Goal: Use online tool/utility: Utilize a website feature to perform a specific function

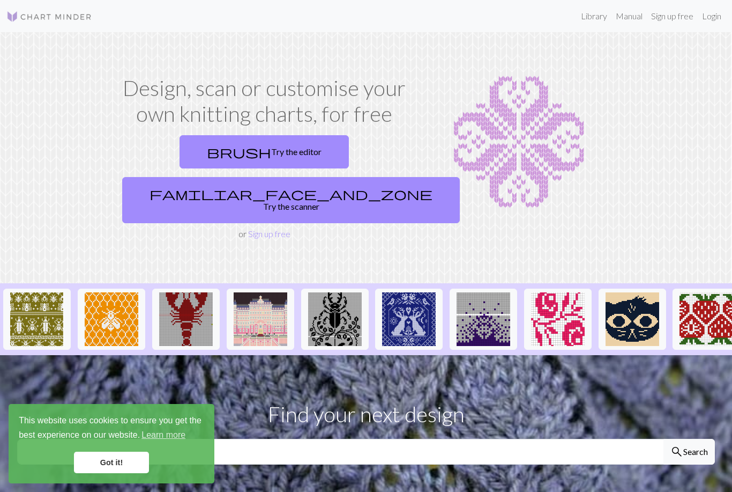
click at [200, 153] on link "brush Try the editor" at bounding box center [264, 151] width 169 height 33
click at [330, 177] on link "familiar_face_and_zone Try the scanner" at bounding box center [291, 200] width 338 height 46
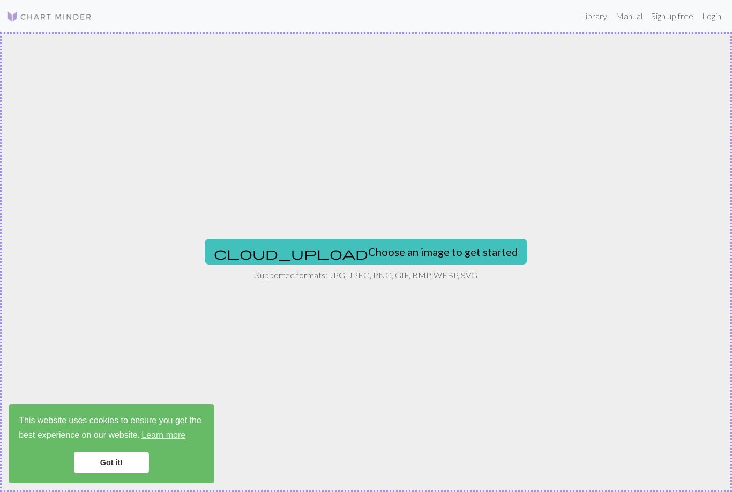
click at [333, 250] on button "cloud_upload Choose an image to get started" at bounding box center [366, 252] width 323 height 26
click at [397, 257] on button "cloud_upload Choose an image to get started" at bounding box center [366, 252] width 323 height 26
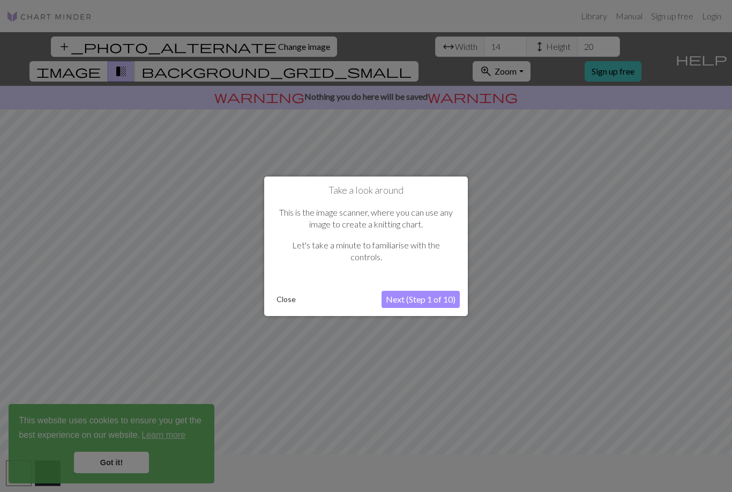
click at [425, 295] on button "Next (Step 1 of 10)" at bounding box center [421, 299] width 78 height 17
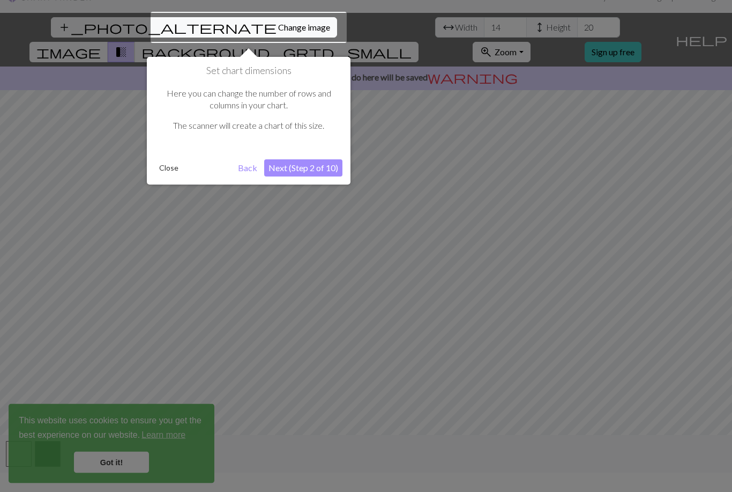
scroll to position [20, 0]
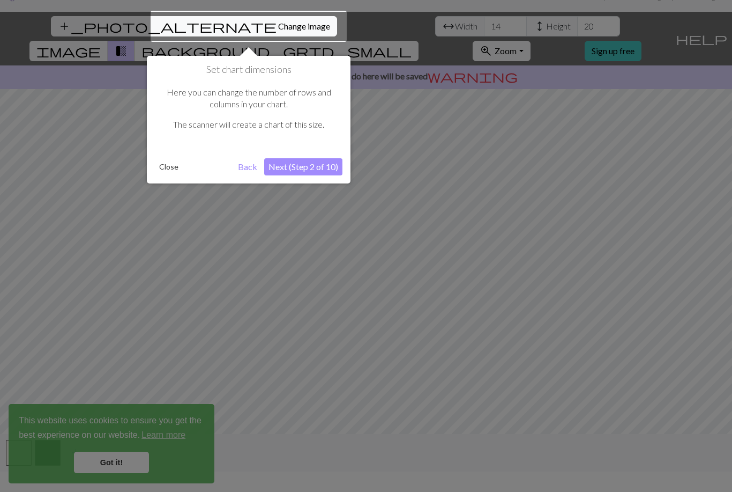
click at [325, 169] on button "Next (Step 2 of 10)" at bounding box center [303, 166] width 78 height 17
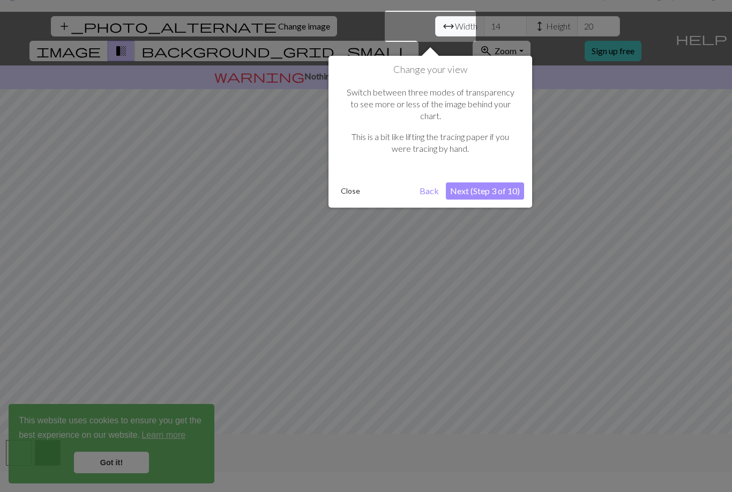
click at [517, 182] on button "Next (Step 3 of 10)" at bounding box center [485, 190] width 78 height 17
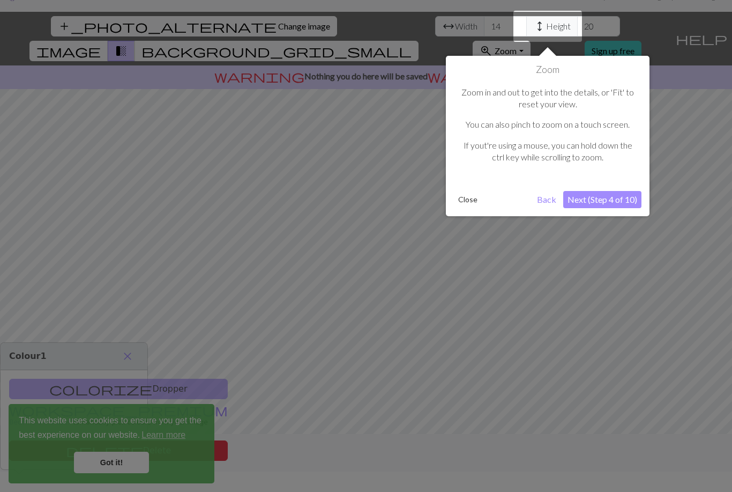
click at [625, 192] on button "Next (Step 4 of 10)" at bounding box center [602, 199] width 78 height 17
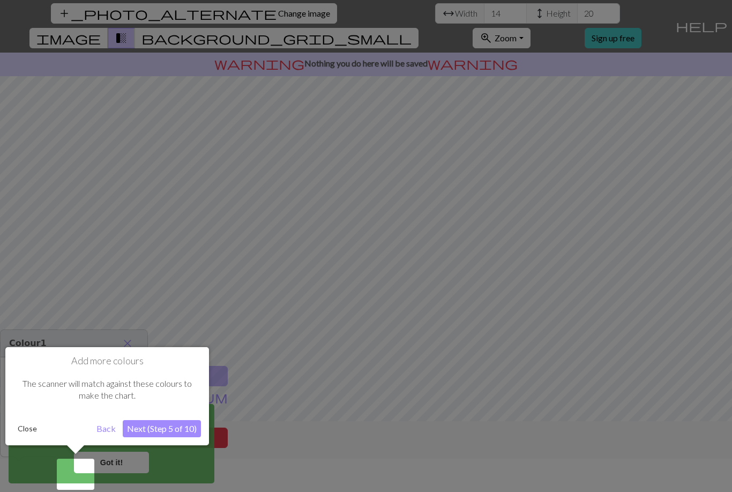
scroll to position [34, 0]
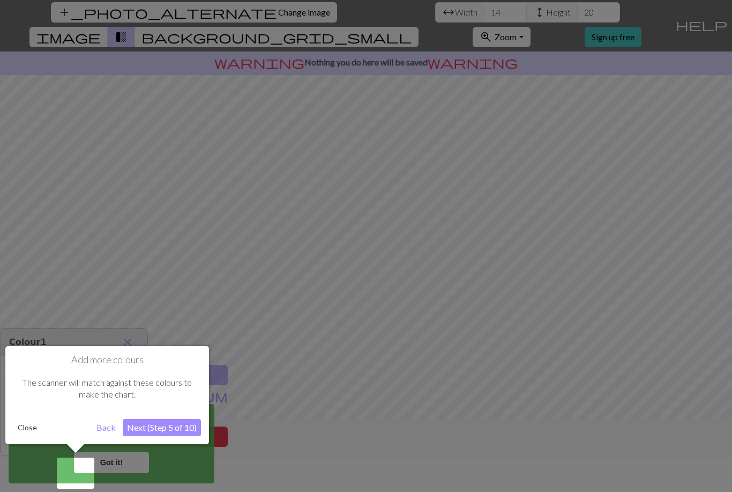
click at [191, 429] on button "Next (Step 5 of 10)" at bounding box center [162, 427] width 78 height 17
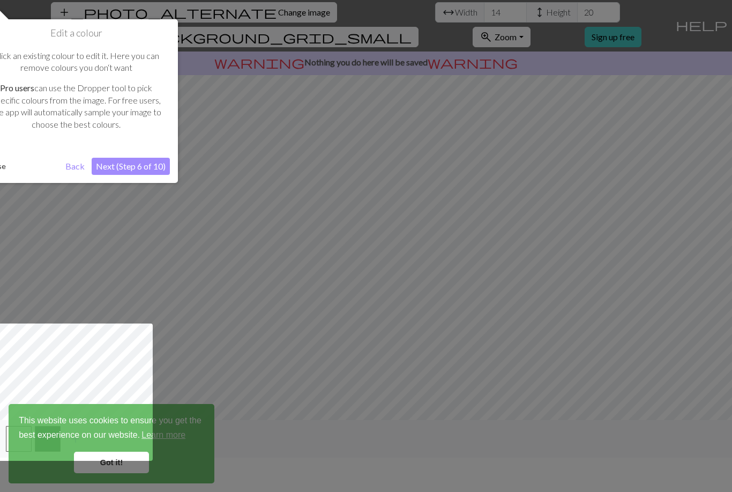
click at [142, 168] on button "Next (Step 6 of 10)" at bounding box center [131, 166] width 78 height 17
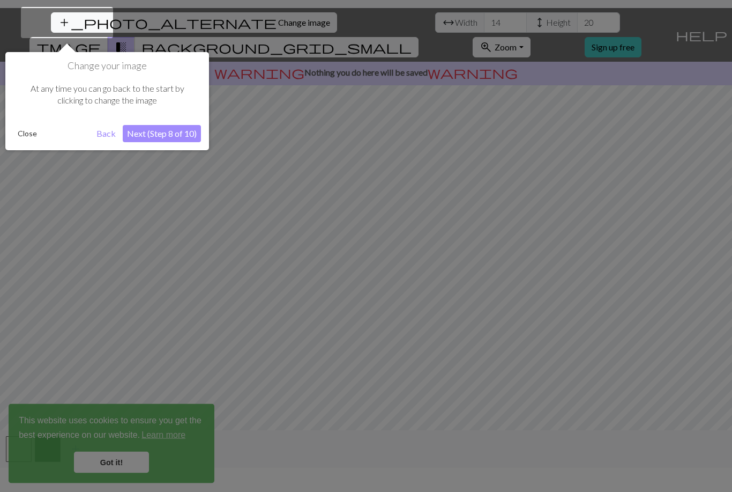
scroll to position [20, 0]
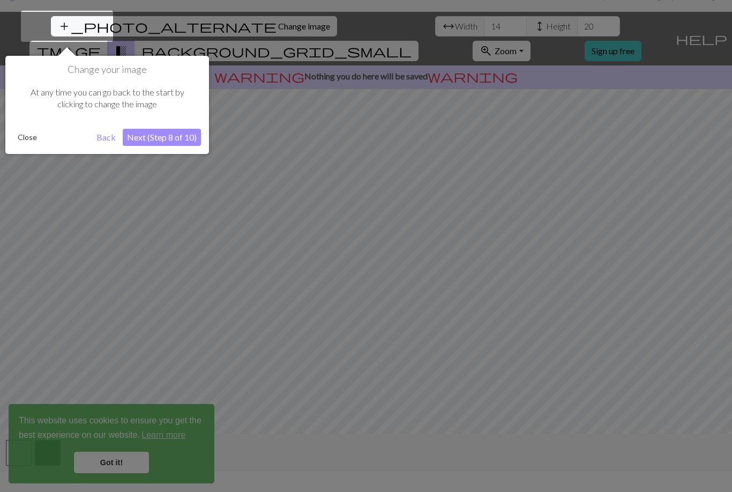
click at [157, 140] on button "Next (Step 8 of 10)" at bounding box center [162, 137] width 78 height 17
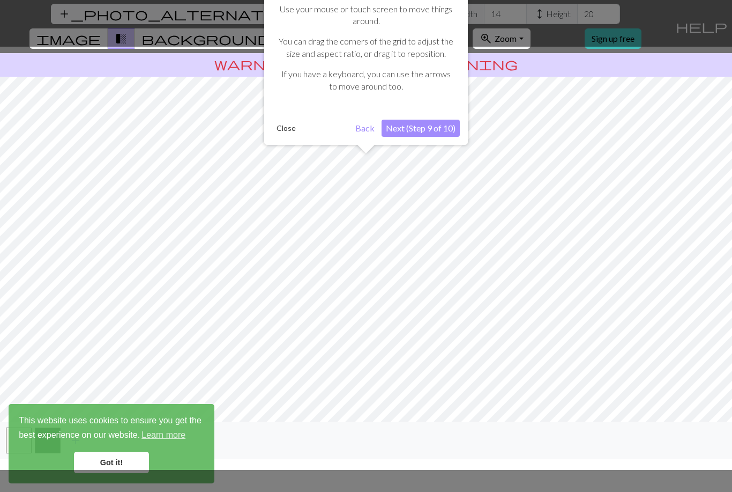
scroll to position [34, 0]
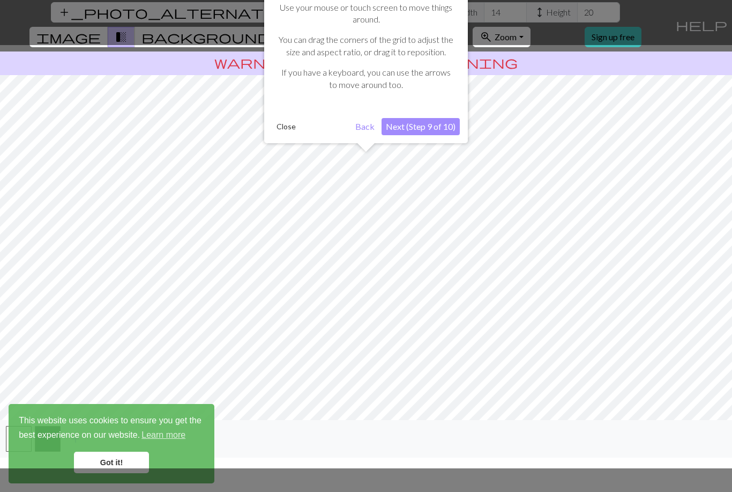
click at [437, 118] on button "Next (Step 9 of 10)" at bounding box center [421, 126] width 78 height 17
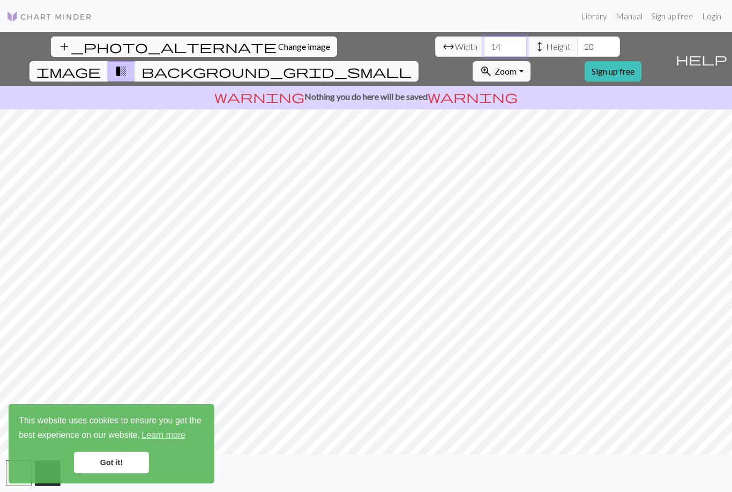
click at [484, 36] on input "14" at bounding box center [505, 46] width 43 height 20
type input "1"
type input "41"
click at [577, 36] on input "20" at bounding box center [598, 46] width 43 height 20
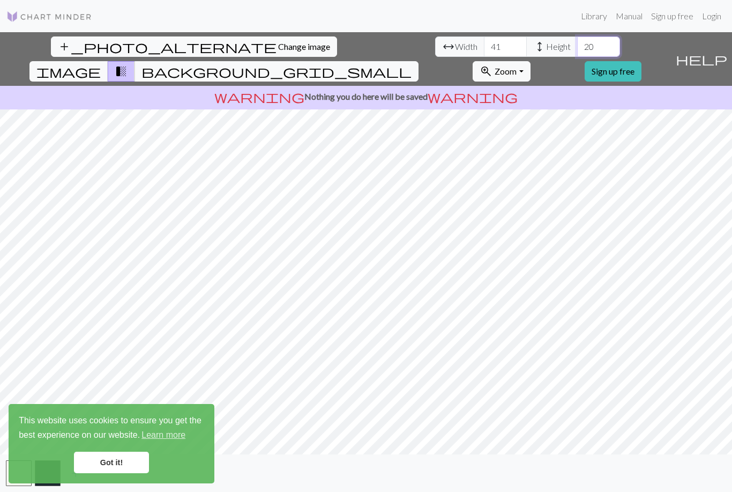
type input "2"
type input "66"
click at [135, 61] on button "transition_fade" at bounding box center [121, 71] width 27 height 20
click at [128, 64] on span "transition_fade" at bounding box center [121, 71] width 13 height 15
click at [135, 61] on button "transition_fade" at bounding box center [121, 71] width 27 height 20
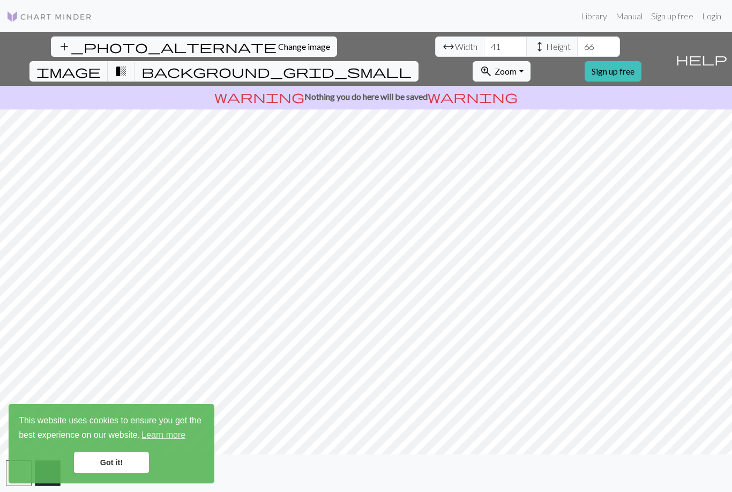
click at [412, 64] on span "background_grid_small" at bounding box center [277, 71] width 270 height 15
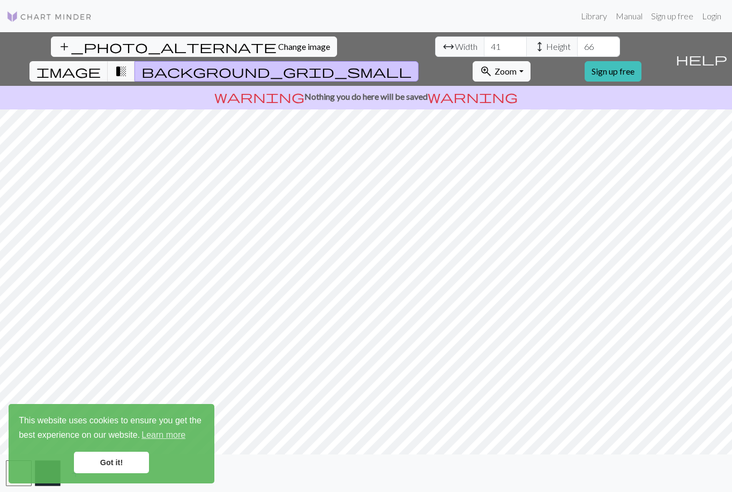
click at [412, 64] on span "background_grid_small" at bounding box center [277, 71] width 270 height 15
click at [128, 64] on span "transition_fade" at bounding box center [121, 71] width 13 height 15
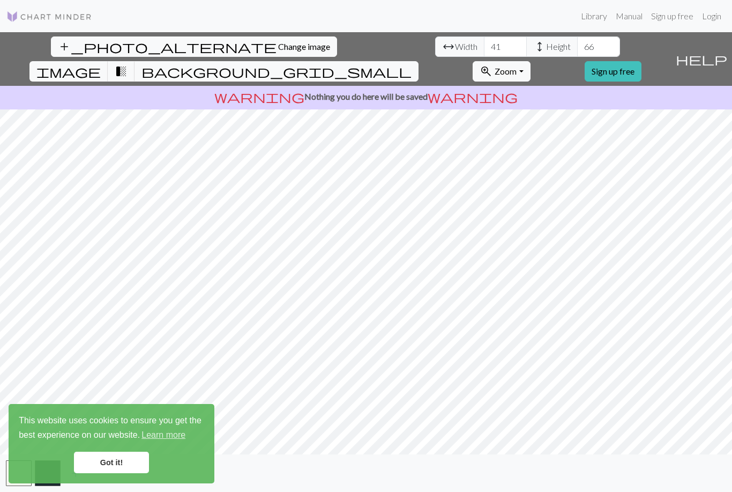
click at [101, 64] on span "image" at bounding box center [68, 71] width 64 height 15
click at [110, 467] on link "Got it!" at bounding box center [111, 461] width 75 height 21
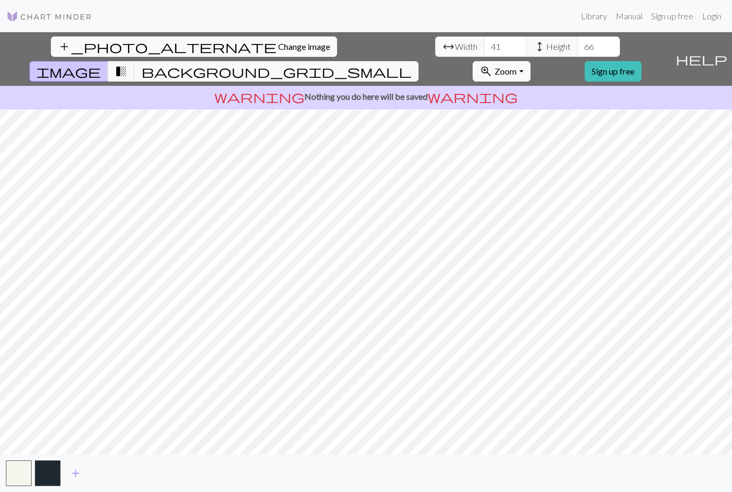
click at [45, 483] on button "button" at bounding box center [48, 473] width 26 height 26
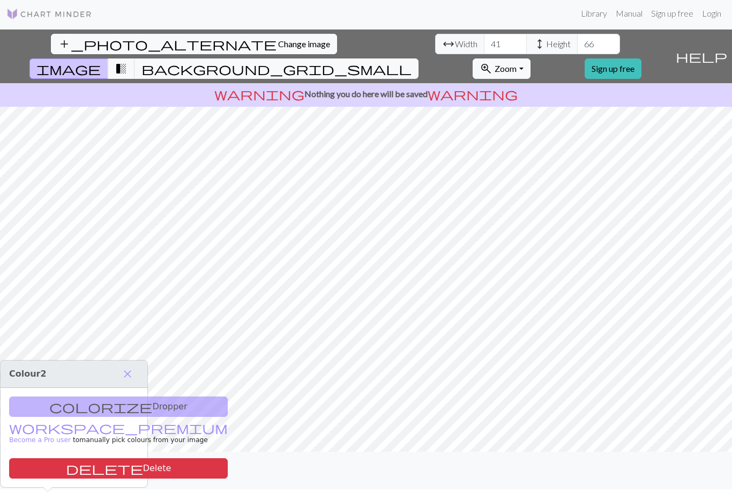
click at [96, 480] on div "add" at bounding box center [366, 470] width 732 height 38
click at [98, 388] on div "colorize Dropper workspace_premium Become a Pro user to manually pick colours f…" at bounding box center [74, 437] width 147 height 99
click at [124, 366] on span "close" at bounding box center [127, 373] width 13 height 15
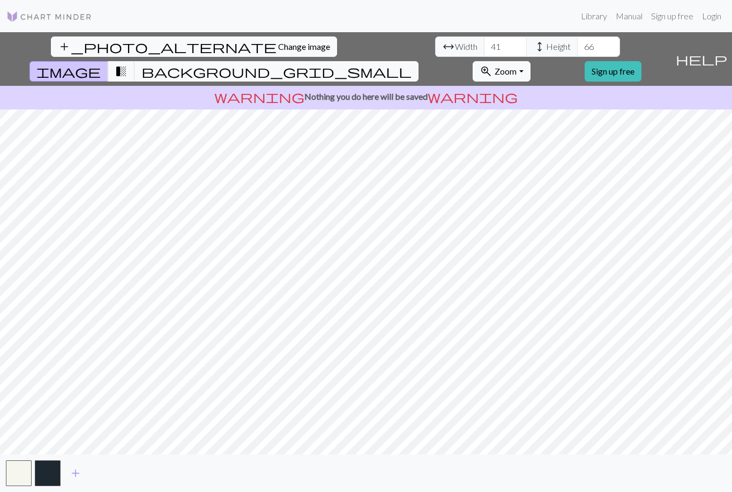
click at [721, 51] on span "help" at bounding box center [701, 58] width 51 height 15
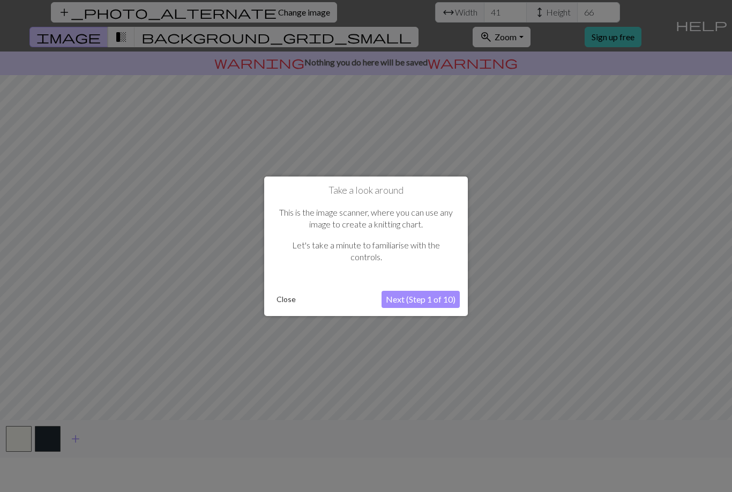
click at [437, 292] on button "Next (Step 1 of 10)" at bounding box center [421, 299] width 78 height 17
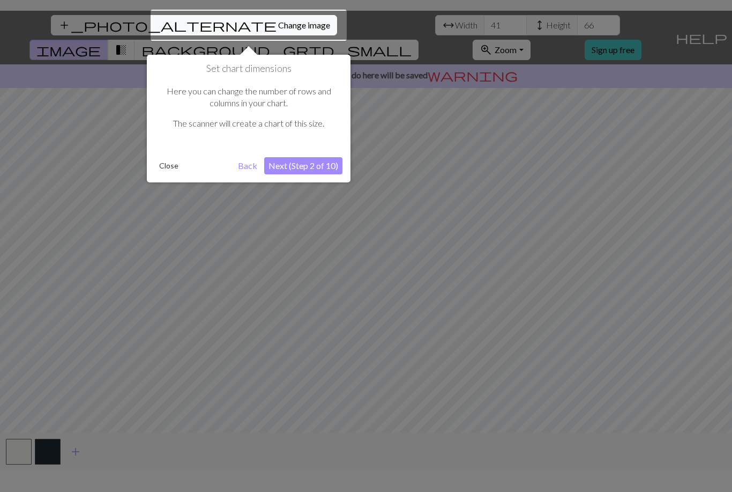
scroll to position [20, 0]
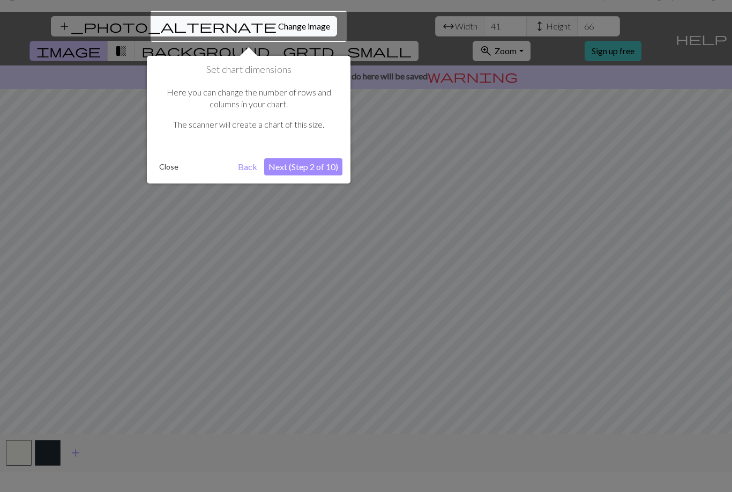
click at [312, 171] on button "Next (Step 2 of 10)" at bounding box center [303, 166] width 78 height 17
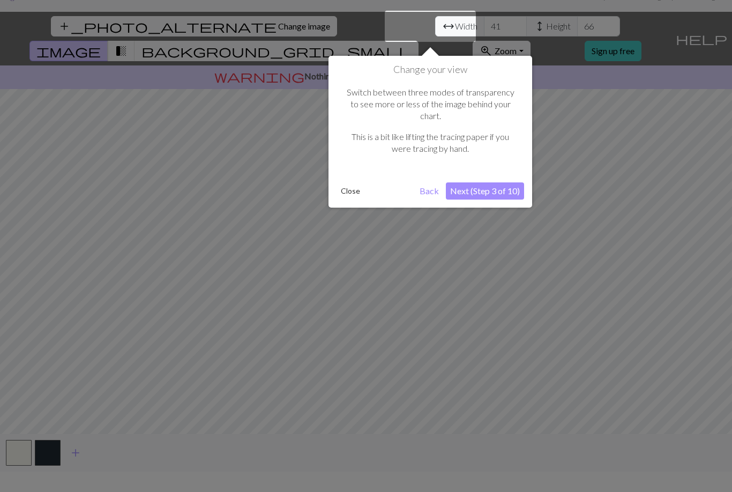
click at [504, 182] on button "Next (Step 3 of 10)" at bounding box center [485, 190] width 78 height 17
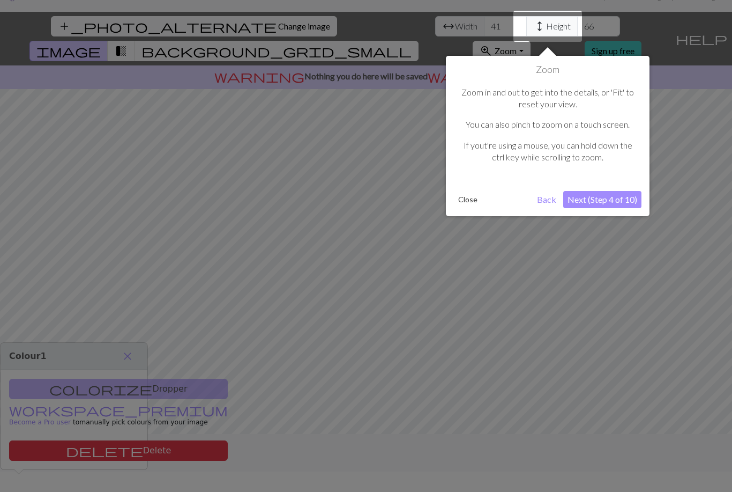
click at [622, 185] on div "Zoom Zoom in and out to get into the details, or 'Fit' to reset your view. You …" at bounding box center [548, 136] width 204 height 160
click at [618, 195] on button "Next (Step 4 of 10)" at bounding box center [602, 199] width 78 height 17
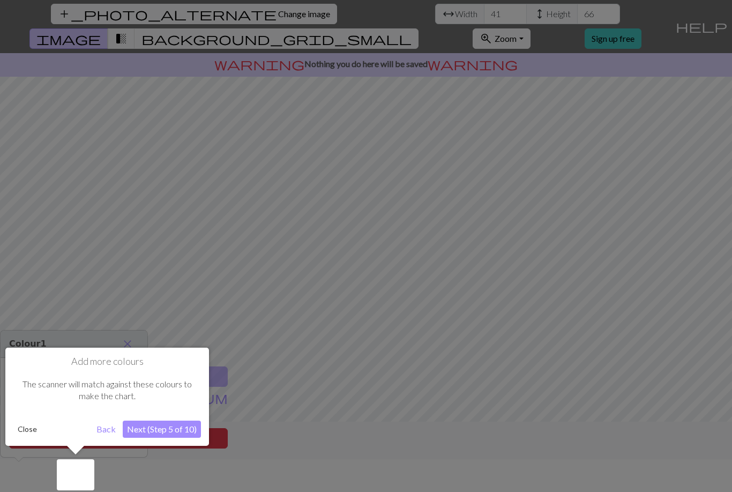
scroll to position [34, 0]
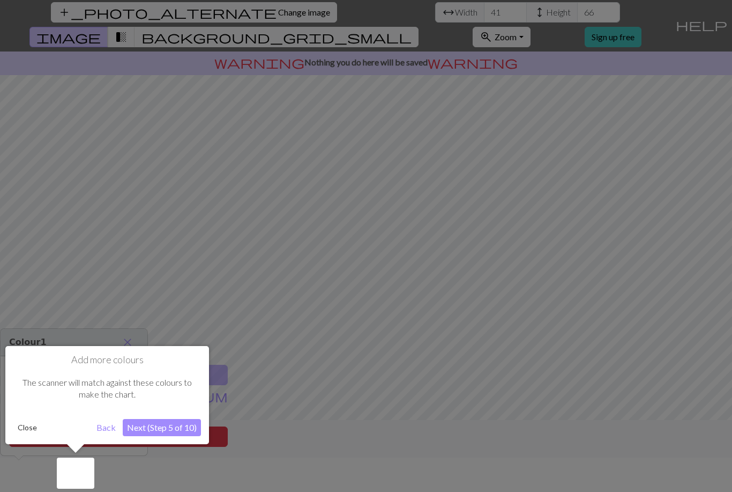
click at [165, 426] on button "Next (Step 5 of 10)" at bounding box center [162, 427] width 78 height 17
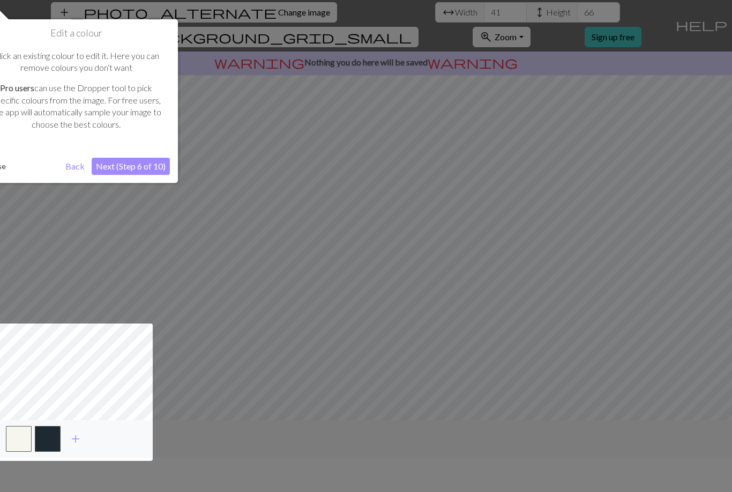
scroll to position [0, 0]
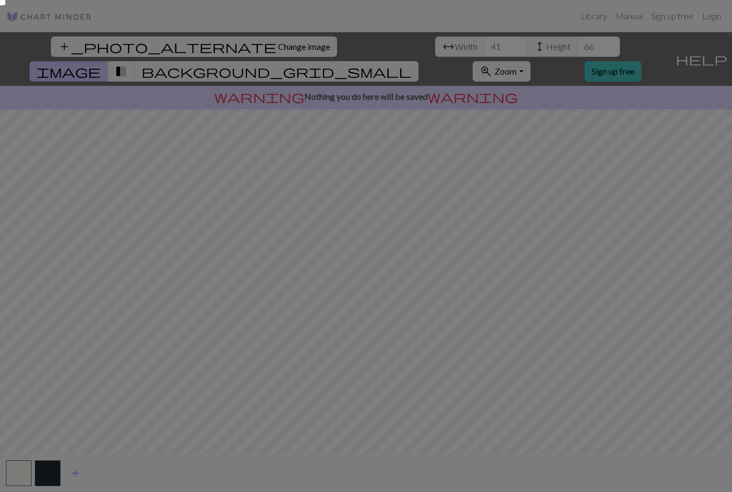
click at [667, 135] on div at bounding box center [366, 354] width 732 height 709
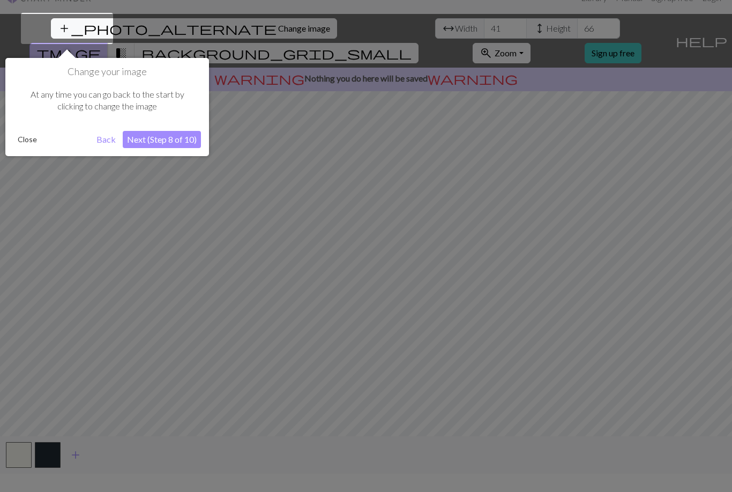
scroll to position [20, 0]
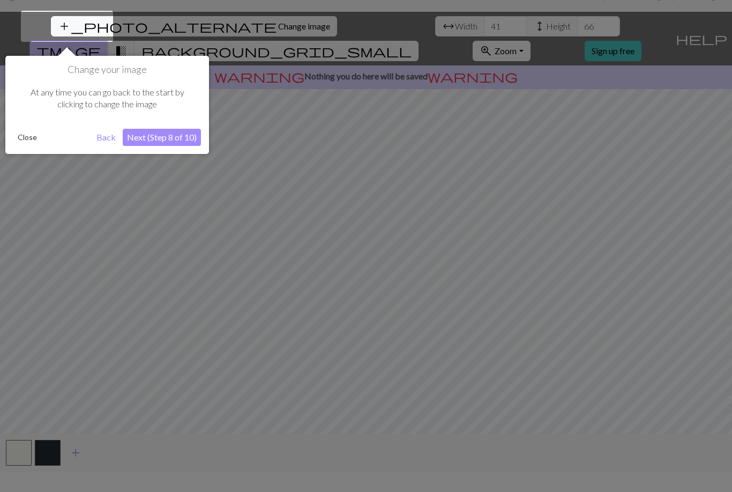
click at [180, 130] on button "Next (Step 8 of 10)" at bounding box center [162, 137] width 78 height 17
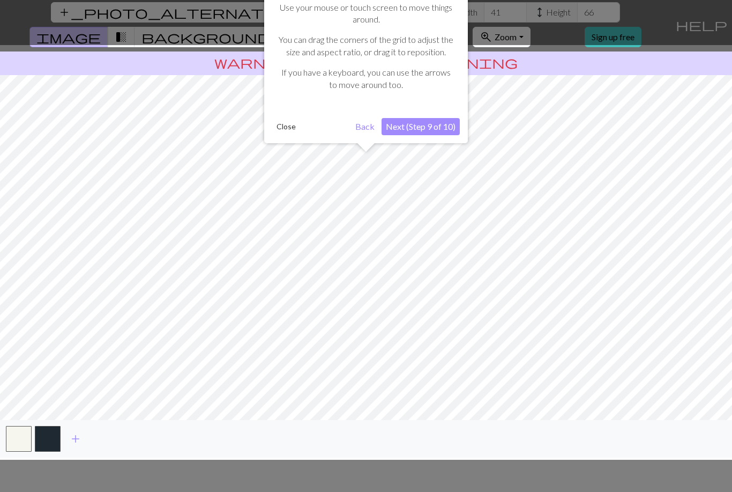
click at [364, 125] on button "Back" at bounding box center [365, 126] width 28 height 17
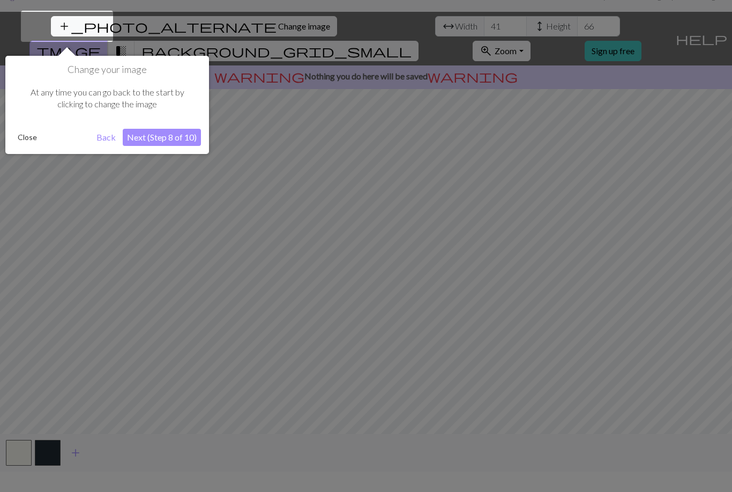
click at [101, 132] on button "Back" at bounding box center [106, 137] width 28 height 17
click at [100, 139] on button "Back" at bounding box center [106, 137] width 28 height 17
click at [155, 136] on button "Next (Step 8 of 10)" at bounding box center [162, 137] width 78 height 17
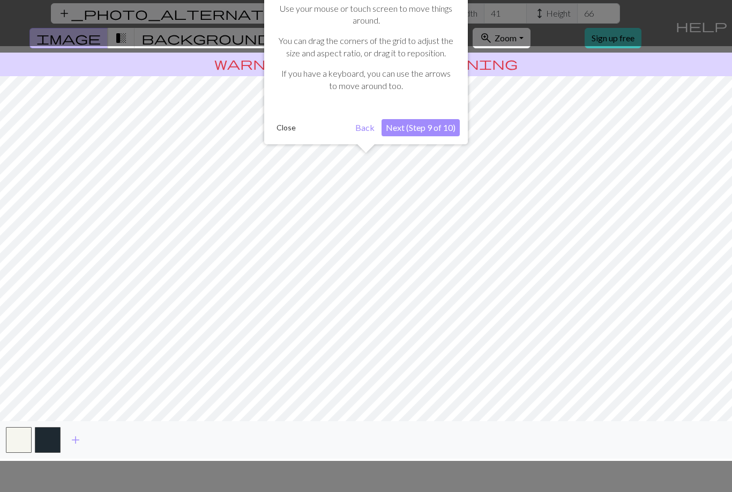
scroll to position [34, 0]
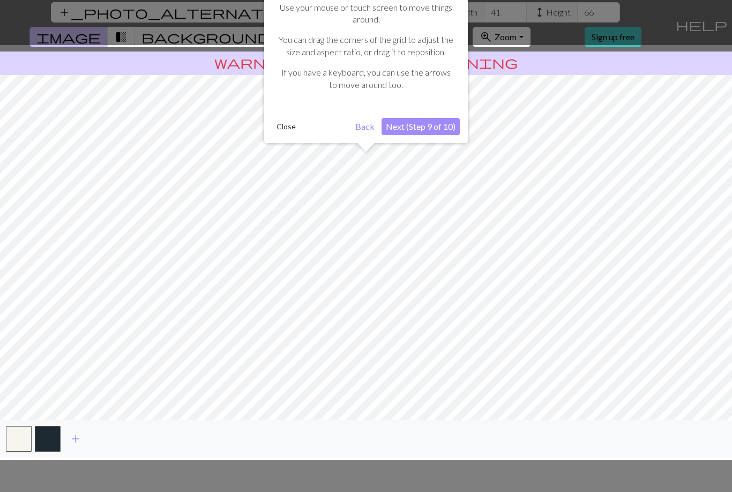
click at [431, 131] on button "Next (Step 9 of 10)" at bounding box center [421, 126] width 78 height 17
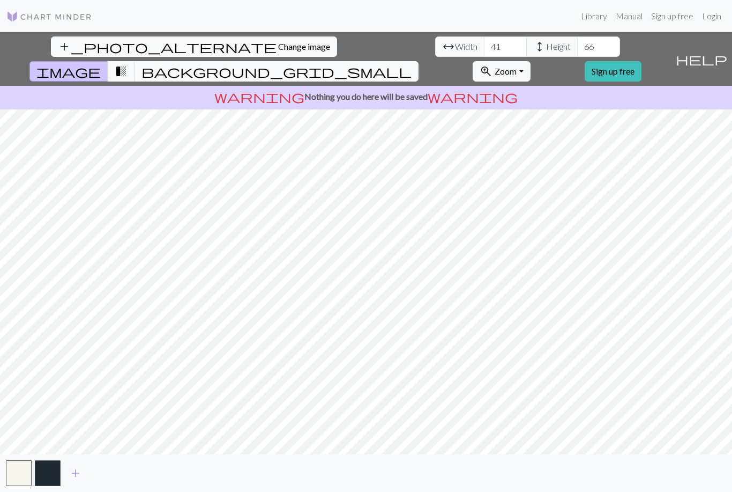
click at [517, 66] on span "Zoom" at bounding box center [506, 71] width 22 height 10
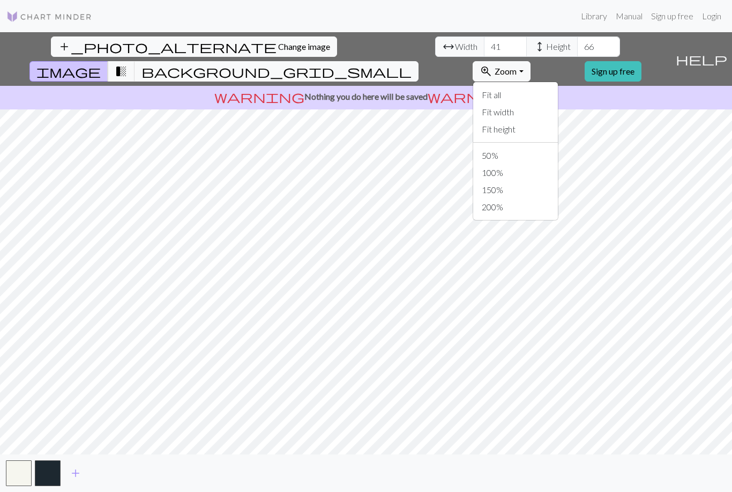
click at [558, 147] on button "50%" at bounding box center [515, 155] width 85 height 17
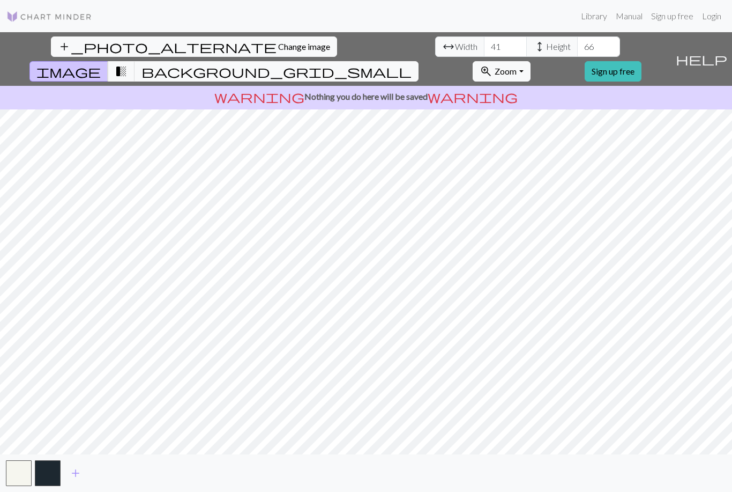
click at [517, 66] on span "Zoom" at bounding box center [506, 71] width 22 height 10
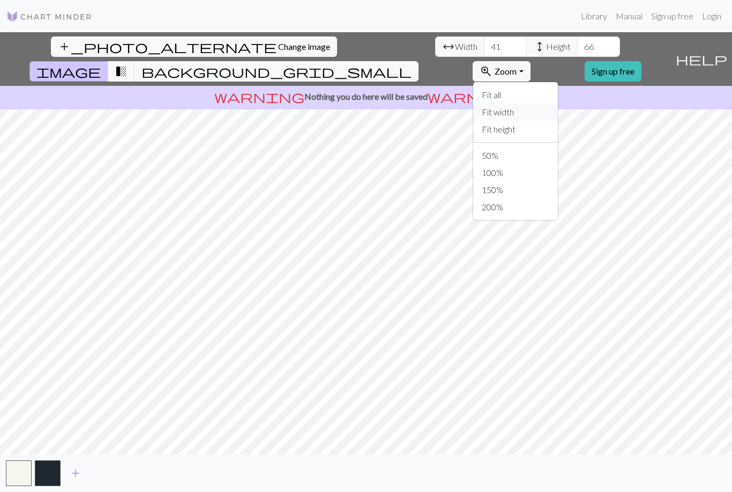
click at [558, 103] on button "Fit width" at bounding box center [515, 111] width 85 height 17
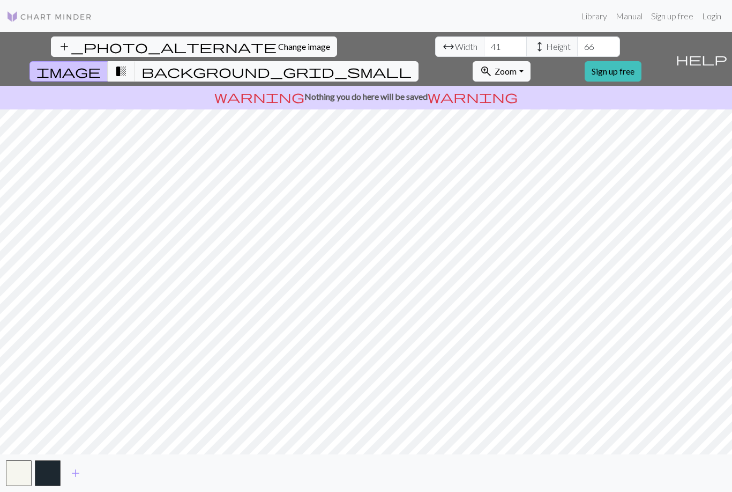
click at [14, 90] on p "warning Nothing you do here will be saved warning" at bounding box center [366, 96] width 724 height 13
click at [385, 90] on p "warning Nothing you do here will be saved warning" at bounding box center [366, 96] width 724 height 13
click at [720, 51] on span "help" at bounding box center [701, 58] width 51 height 15
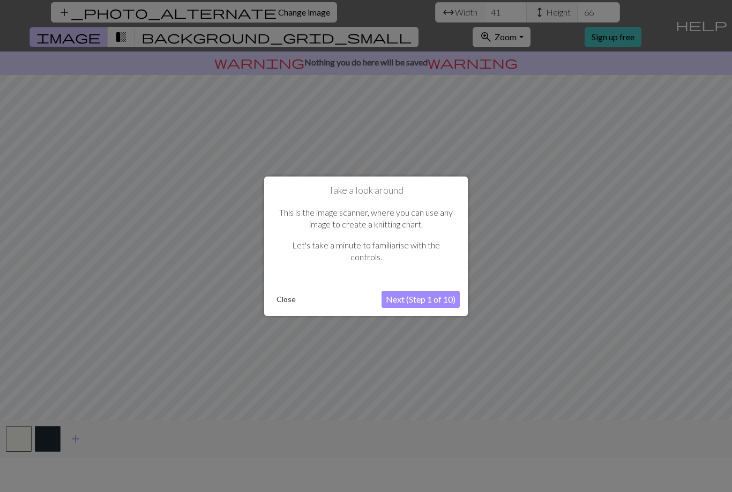
click at [434, 298] on button "Next (Step 1 of 10)" at bounding box center [421, 299] width 78 height 17
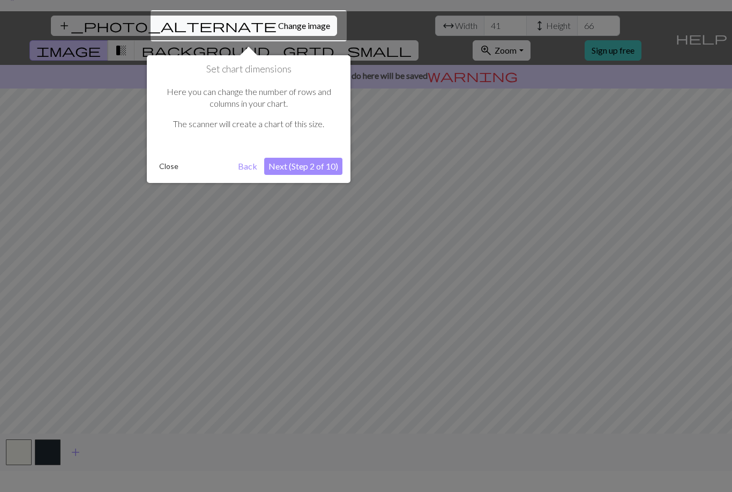
scroll to position [20, 0]
click at [322, 165] on button "Next (Step 2 of 10)" at bounding box center [303, 166] width 78 height 17
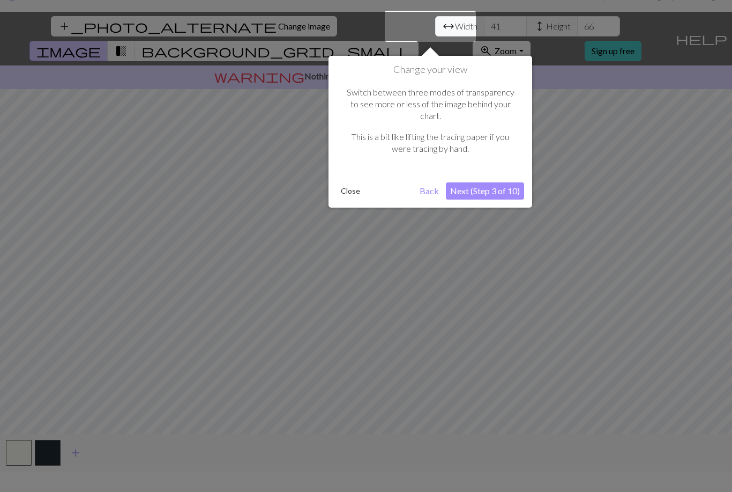
click at [485, 182] on button "Next (Step 3 of 10)" at bounding box center [485, 190] width 78 height 17
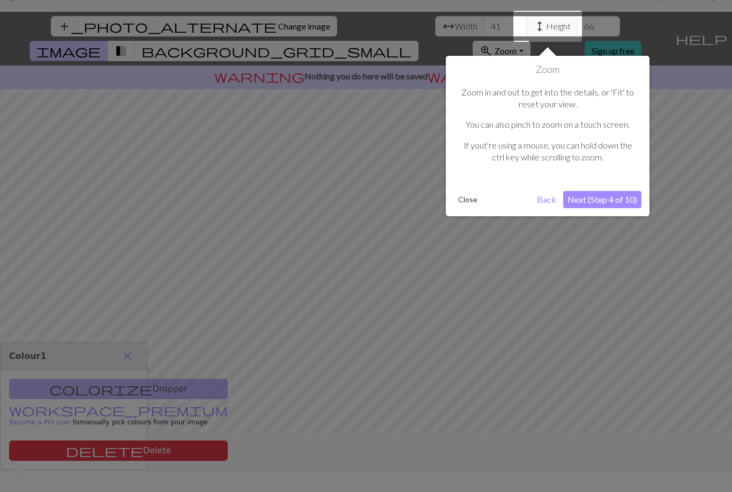
click at [580, 205] on button "Next (Step 4 of 10)" at bounding box center [602, 199] width 78 height 17
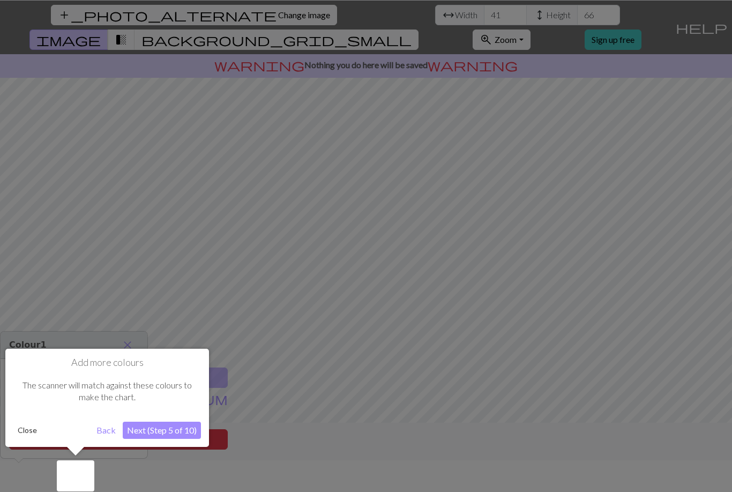
scroll to position [34, 0]
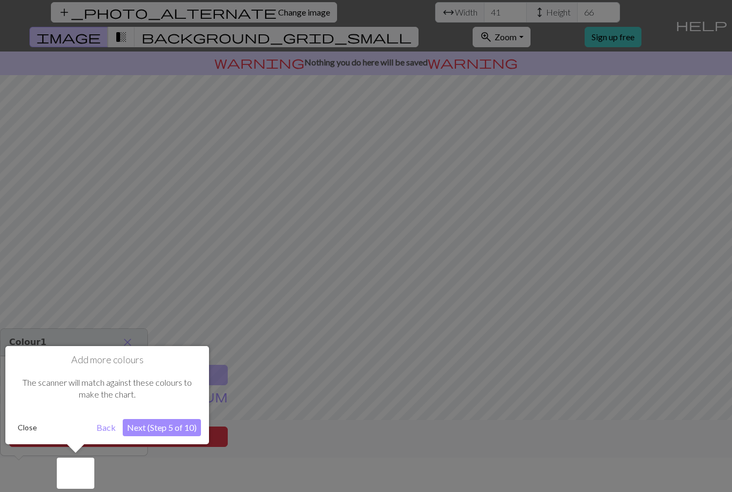
click at [78, 476] on div at bounding box center [76, 472] width 38 height 31
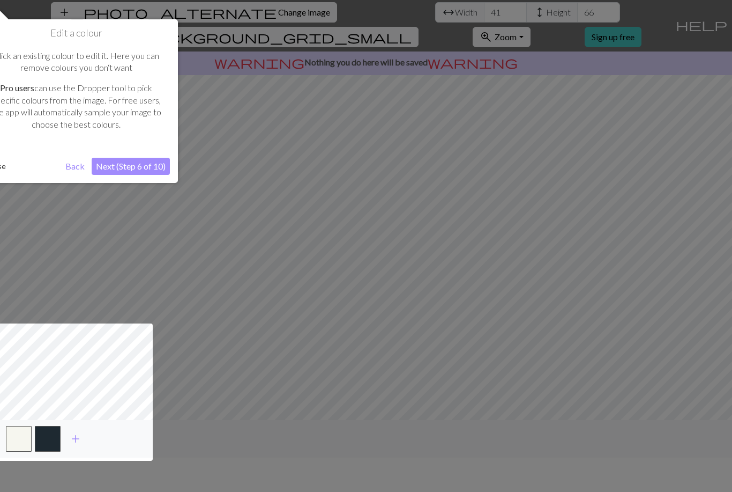
click at [78, 479] on div at bounding box center [366, 229] width 732 height 526
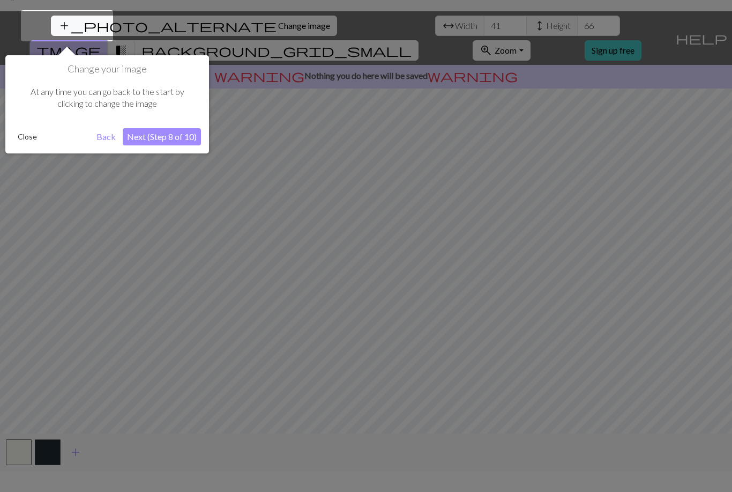
scroll to position [20, 0]
click at [106, 139] on button "Back" at bounding box center [106, 137] width 28 height 17
click at [180, 129] on button "Next (Step 8 of 10)" at bounding box center [162, 137] width 78 height 17
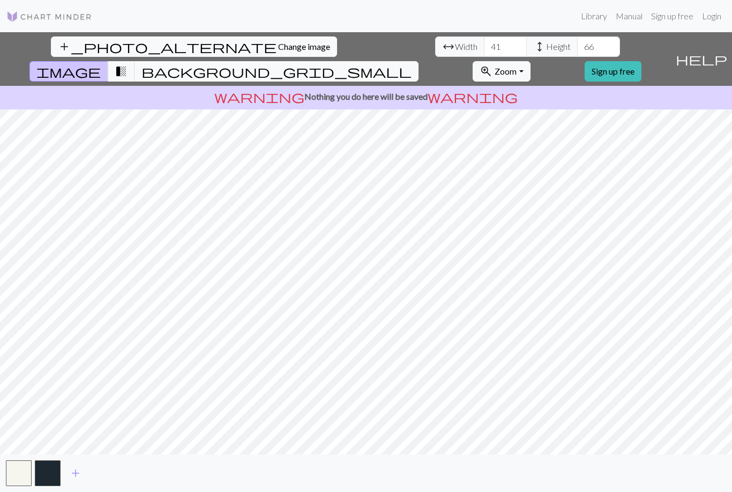
scroll to position [21, 0]
click at [718, 51] on span "help" at bounding box center [701, 58] width 51 height 15
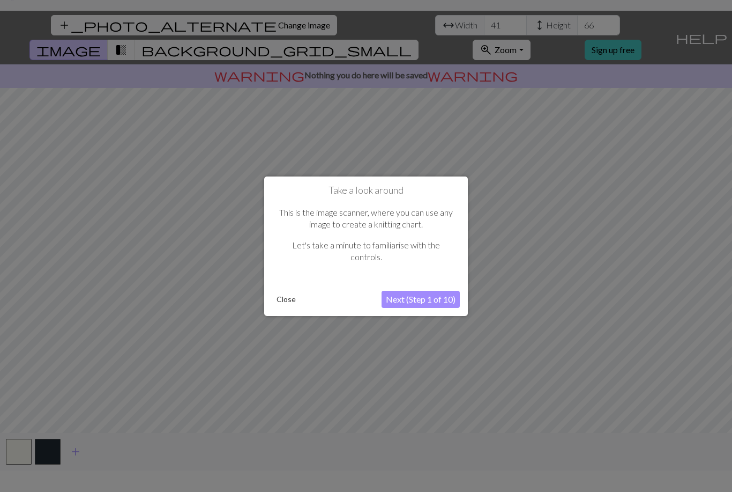
click at [409, 299] on button "Next (Step 1 of 10)" at bounding box center [421, 299] width 78 height 17
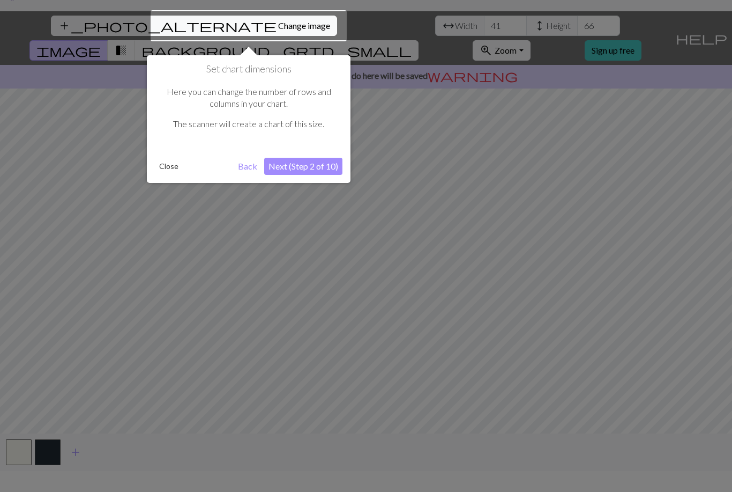
scroll to position [20, 0]
click at [304, 171] on button "Next (Step 2 of 10)" at bounding box center [303, 166] width 78 height 17
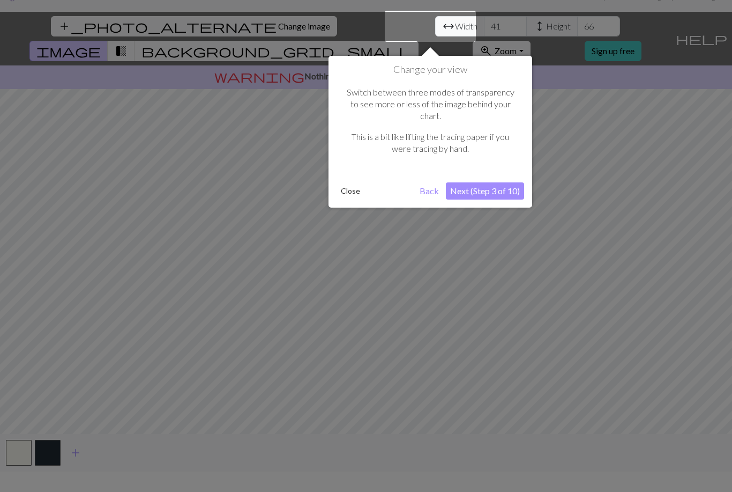
click at [480, 182] on button "Next (Step 3 of 10)" at bounding box center [485, 190] width 78 height 17
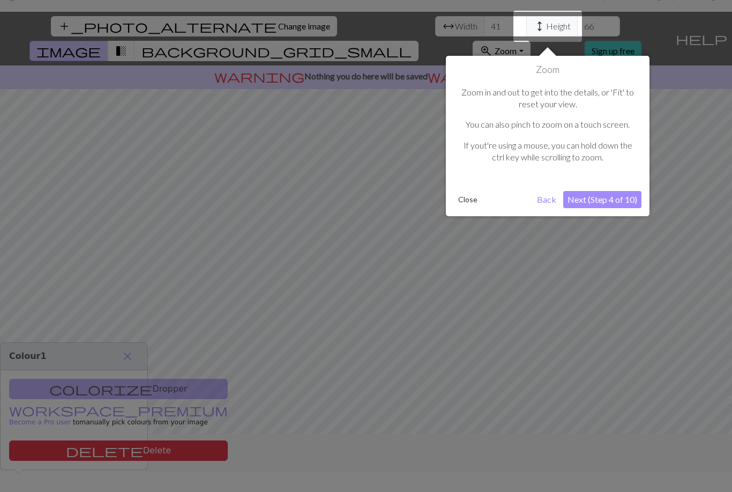
click at [618, 196] on button "Next (Step 4 of 10)" at bounding box center [602, 199] width 78 height 17
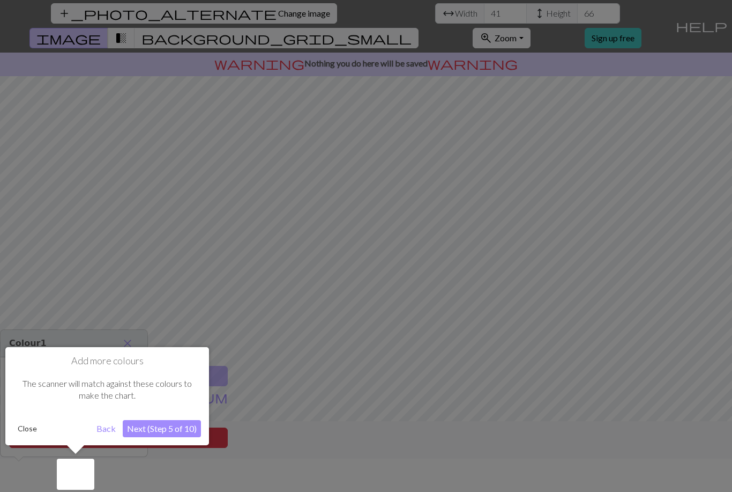
scroll to position [34, 0]
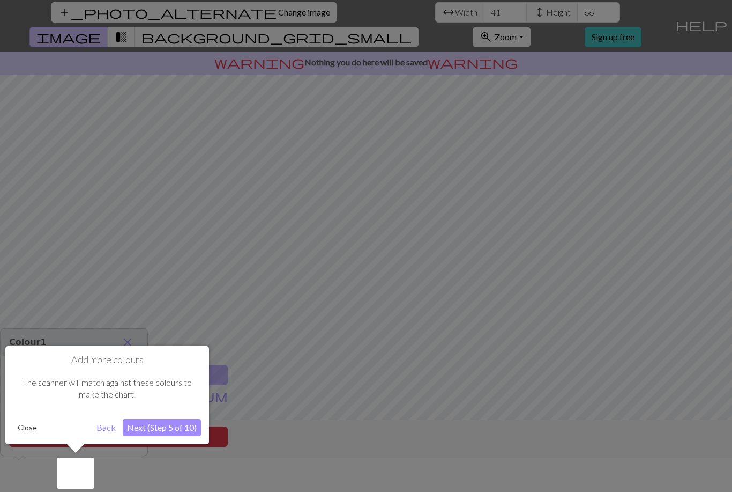
click at [174, 424] on button "Next (Step 5 of 10)" at bounding box center [162, 427] width 78 height 17
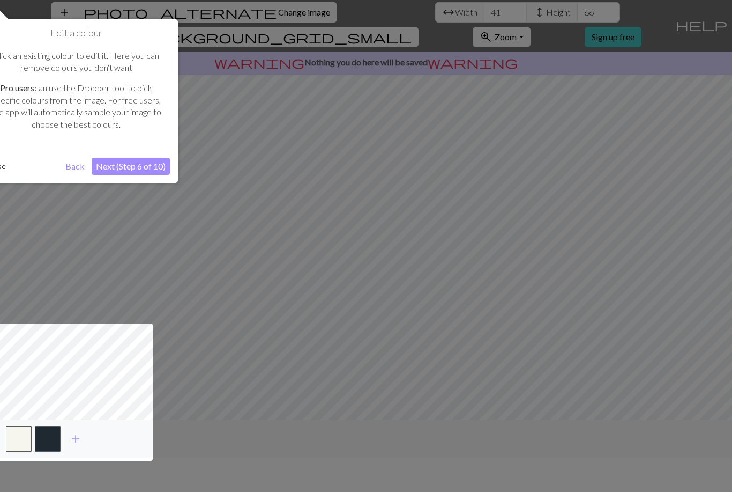
click at [549, 113] on div at bounding box center [366, 229] width 732 height 526
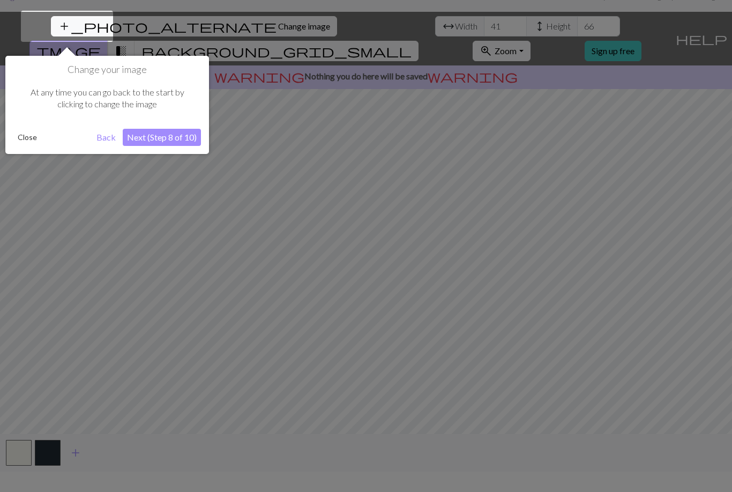
click at [181, 138] on button "Next (Step 8 of 10)" at bounding box center [162, 137] width 78 height 17
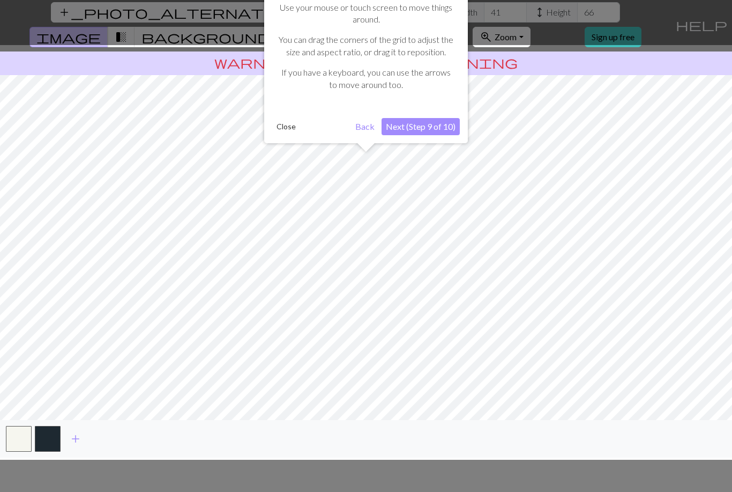
click at [433, 131] on button "Next (Step 9 of 10)" at bounding box center [421, 126] width 78 height 17
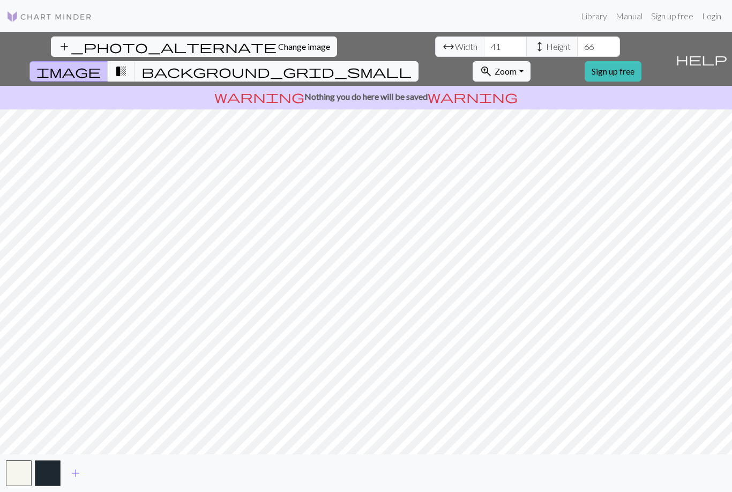
click at [79, 476] on span "add" at bounding box center [75, 472] width 13 height 15
click at [76, 472] on button "button" at bounding box center [77, 473] width 26 height 26
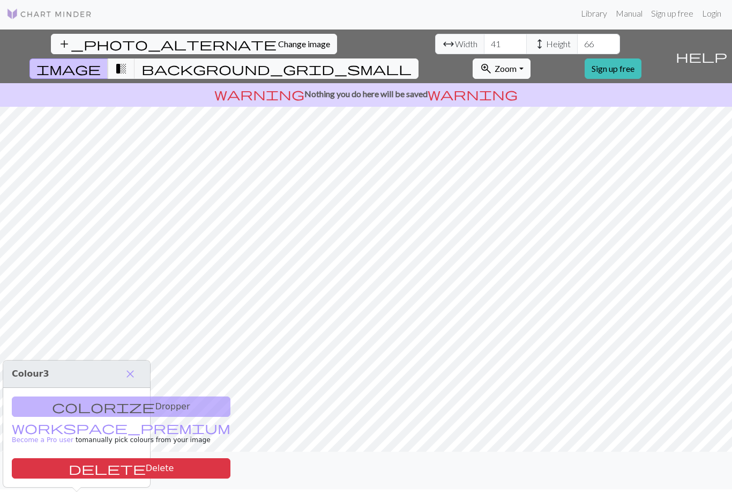
click at [107, 475] on span "add" at bounding box center [104, 470] width 13 height 15
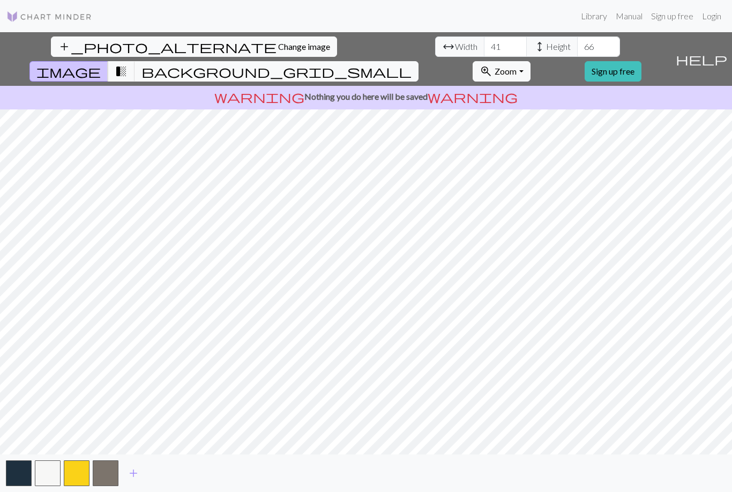
click at [132, 474] on span "add" at bounding box center [133, 472] width 13 height 15
click at [128, 64] on span "transition_fade" at bounding box center [121, 71] width 13 height 15
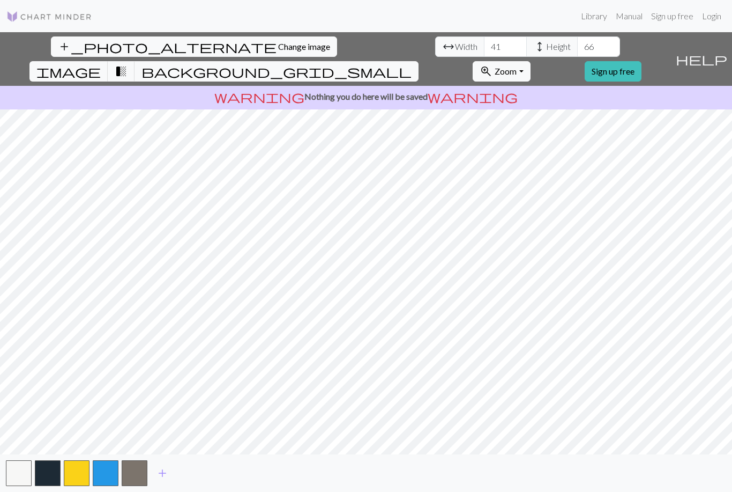
click at [419, 61] on button "background_grid_small" at bounding box center [277, 71] width 284 height 20
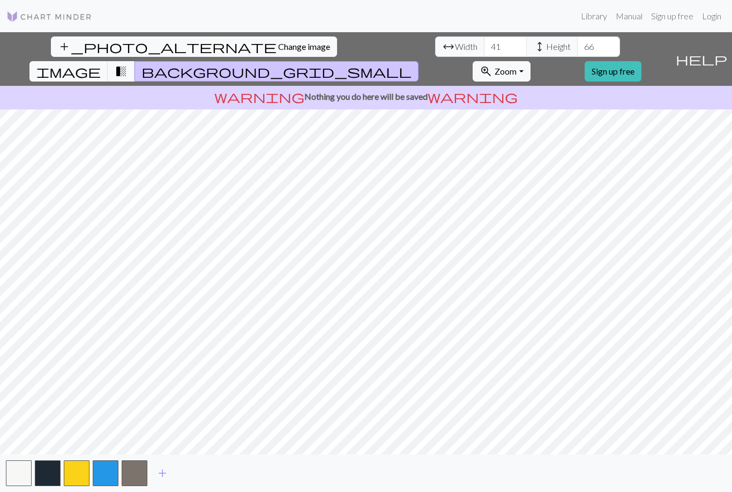
click at [128, 64] on span "transition_fade" at bounding box center [121, 71] width 13 height 15
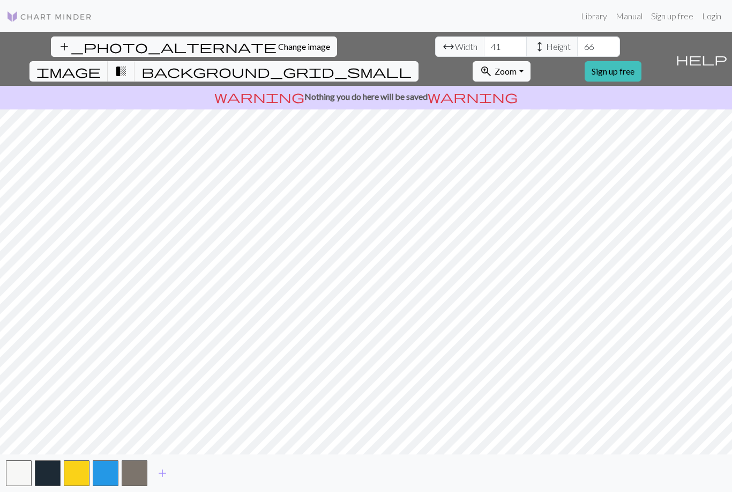
click at [135, 61] on button "transition_fade" at bounding box center [121, 71] width 27 height 20
click at [101, 64] on span "image" at bounding box center [68, 71] width 64 height 15
click at [484, 36] on input "41" at bounding box center [505, 46] width 43 height 20
type input "4"
type input "63"
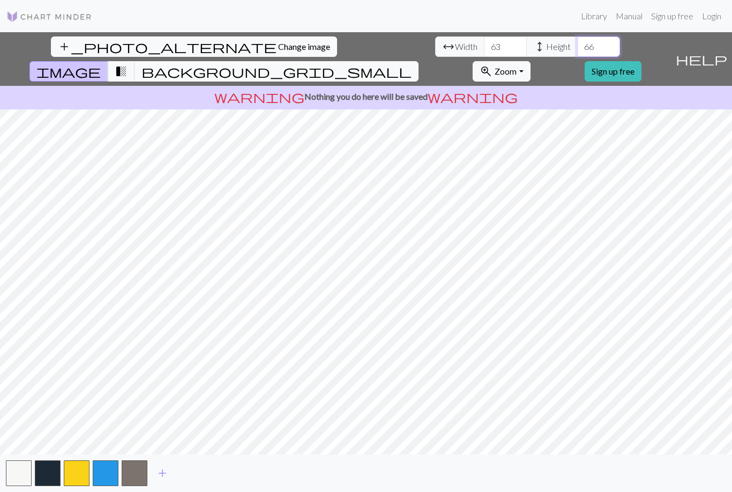
click at [577, 36] on input "66" at bounding box center [598, 46] width 43 height 20
type input "84"
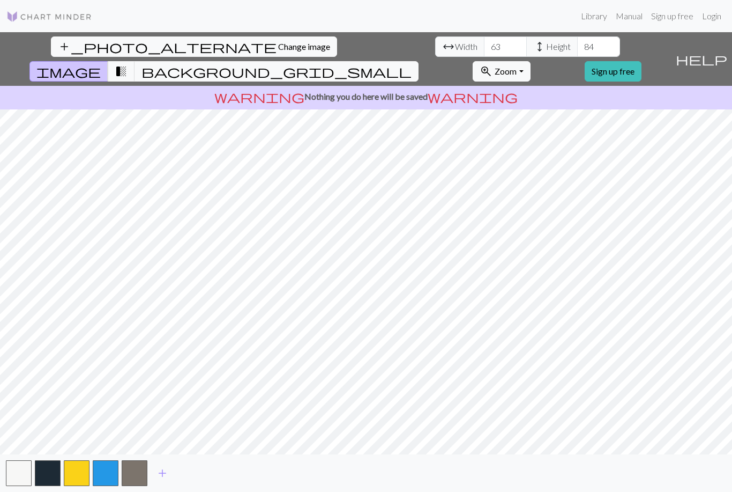
click at [412, 64] on span "background_grid_small" at bounding box center [277, 71] width 270 height 15
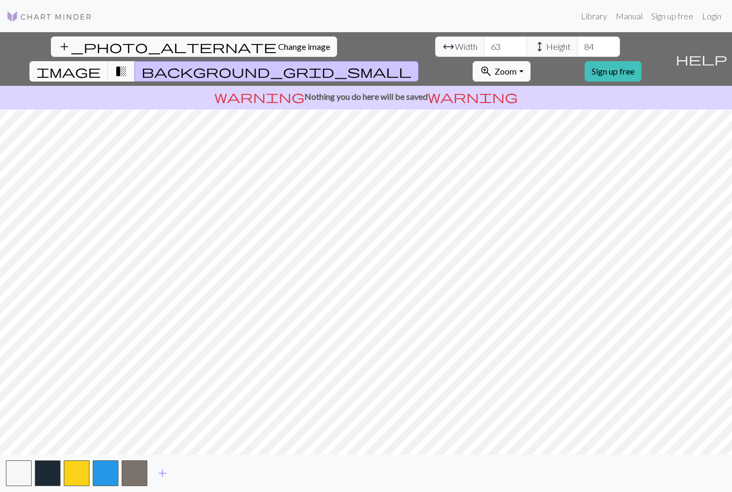
click at [128, 64] on span "transition_fade" at bounding box center [121, 71] width 13 height 15
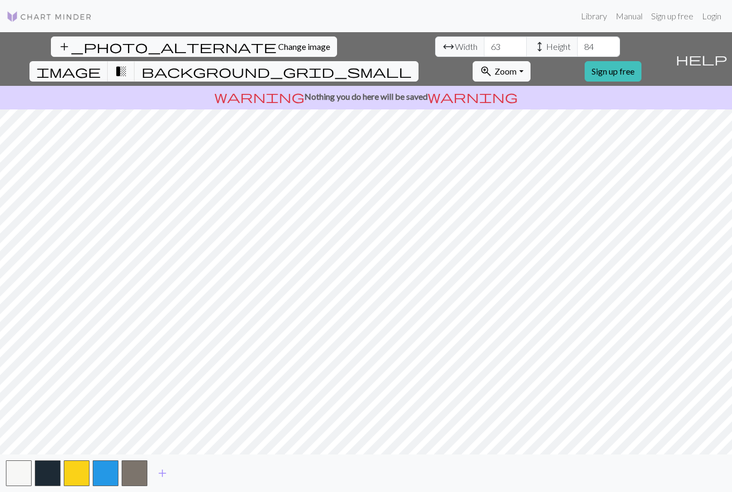
click at [128, 64] on span "transition_fade" at bounding box center [121, 71] width 13 height 15
click at [101, 64] on span "image" at bounding box center [68, 71] width 64 height 15
click at [128, 64] on span "transition_fade" at bounding box center [121, 71] width 13 height 15
click at [101, 64] on span "image" at bounding box center [68, 71] width 64 height 15
click at [412, 64] on span "background_grid_small" at bounding box center [277, 71] width 270 height 15
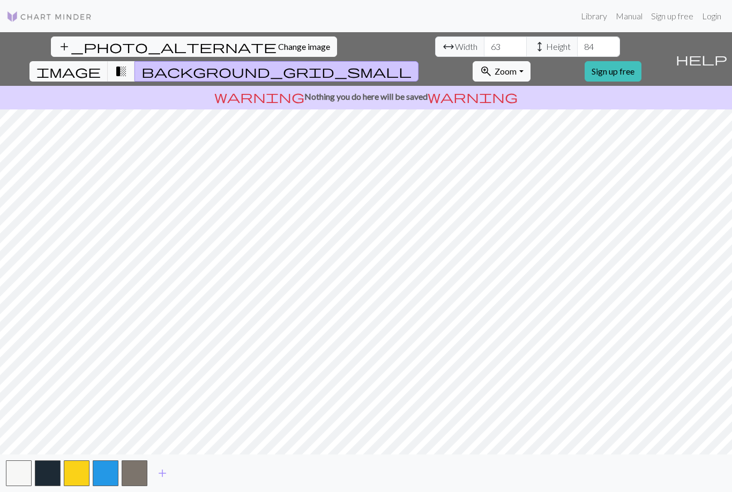
click at [128, 64] on span "transition_fade" at bounding box center [121, 71] width 13 height 15
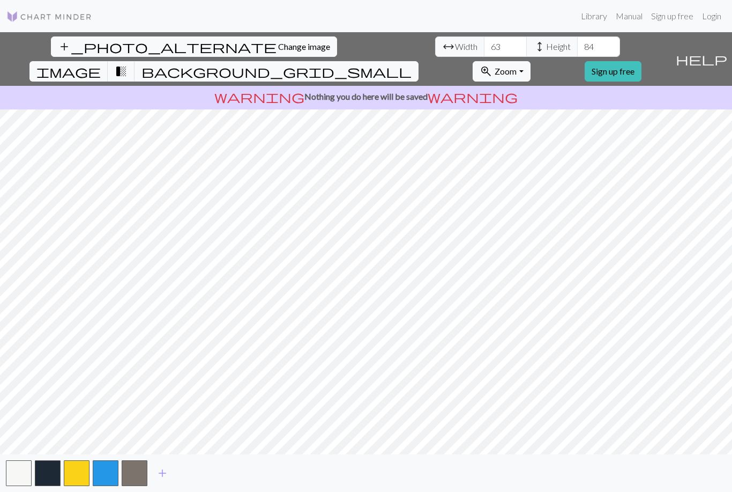
click at [128, 64] on span "transition_fade" at bounding box center [121, 71] width 13 height 15
click at [136, 471] on button "button" at bounding box center [135, 473] width 26 height 26
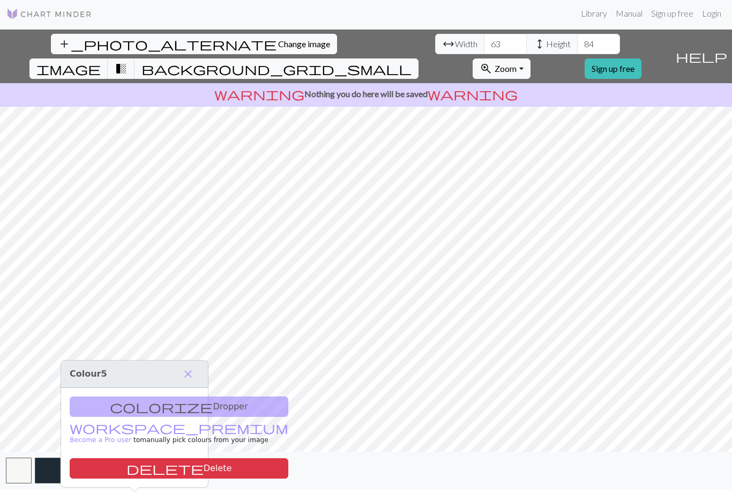
click at [145, 458] on button "delete Delete" at bounding box center [179, 468] width 219 height 20
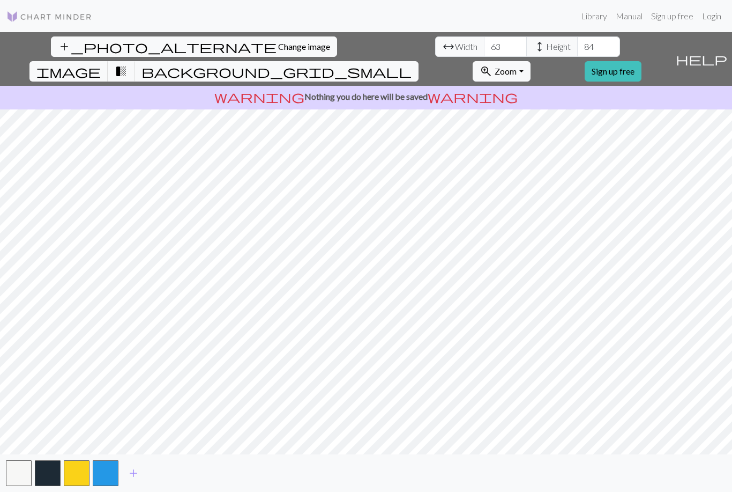
click at [109, 481] on button "button" at bounding box center [106, 473] width 26 height 26
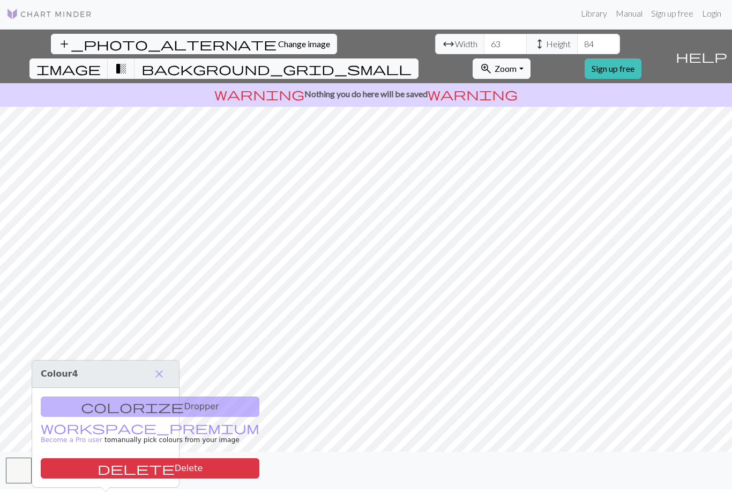
click at [121, 458] on button "delete Delete" at bounding box center [150, 468] width 219 height 20
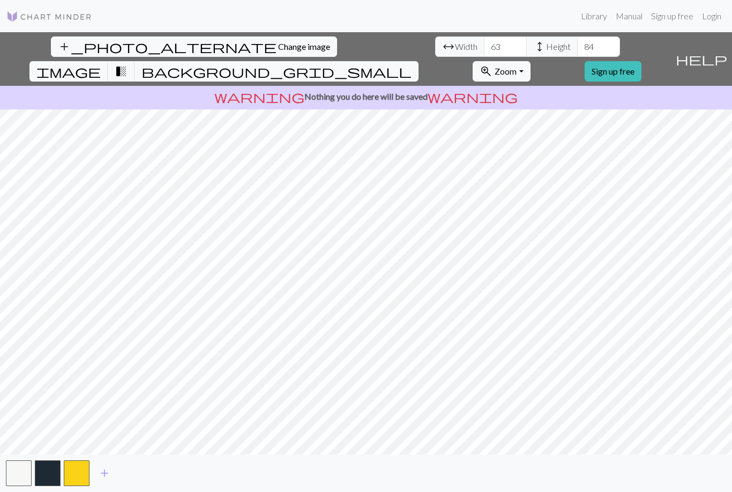
click at [84, 471] on button "button" at bounding box center [77, 473] width 26 height 26
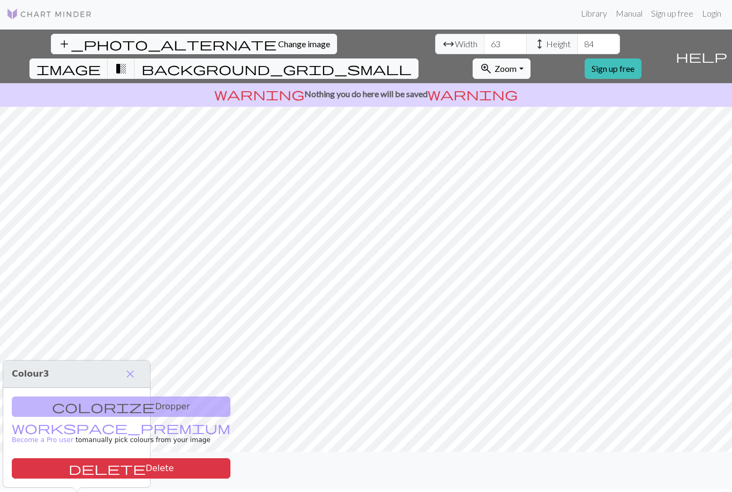
click at [92, 458] on button "delete Delete" at bounding box center [121, 468] width 219 height 20
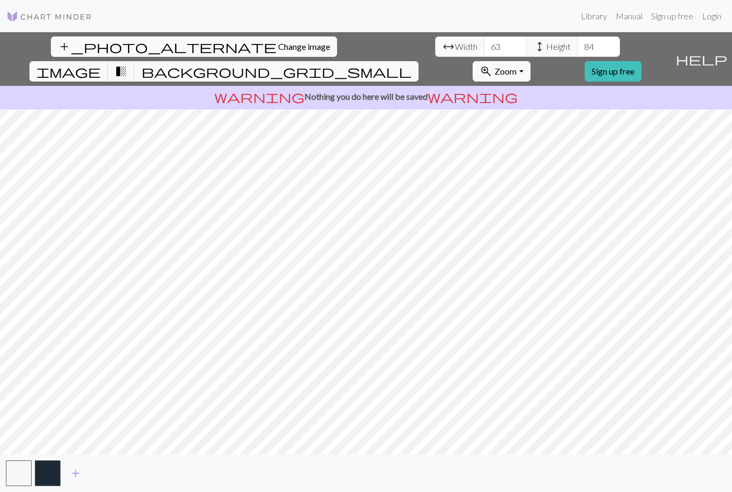
click at [48, 475] on button "button" at bounding box center [48, 473] width 26 height 26
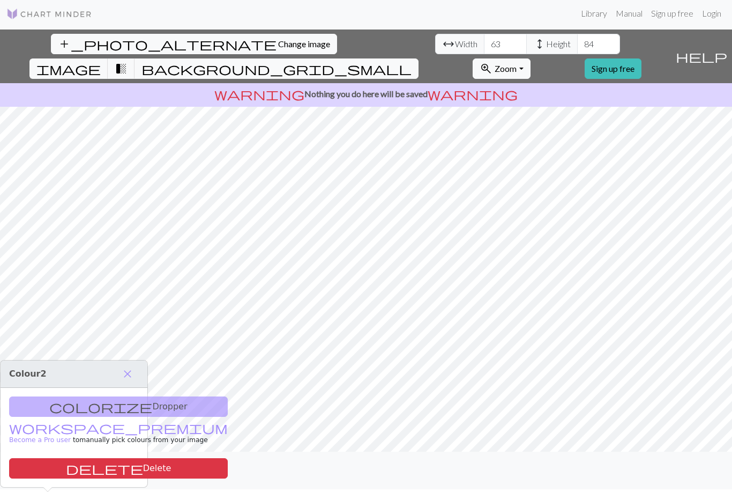
click at [125, 366] on span "close" at bounding box center [127, 373] width 13 height 15
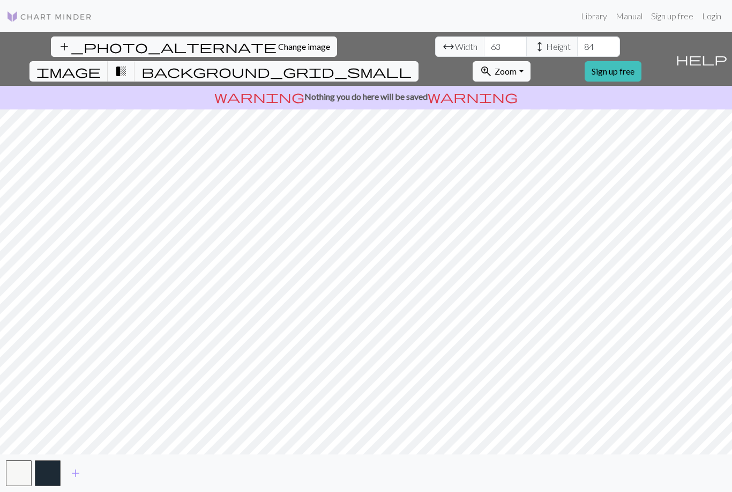
click at [101, 64] on span "image" at bounding box center [68, 71] width 64 height 15
